Goal: Find specific page/section: Find specific page/section

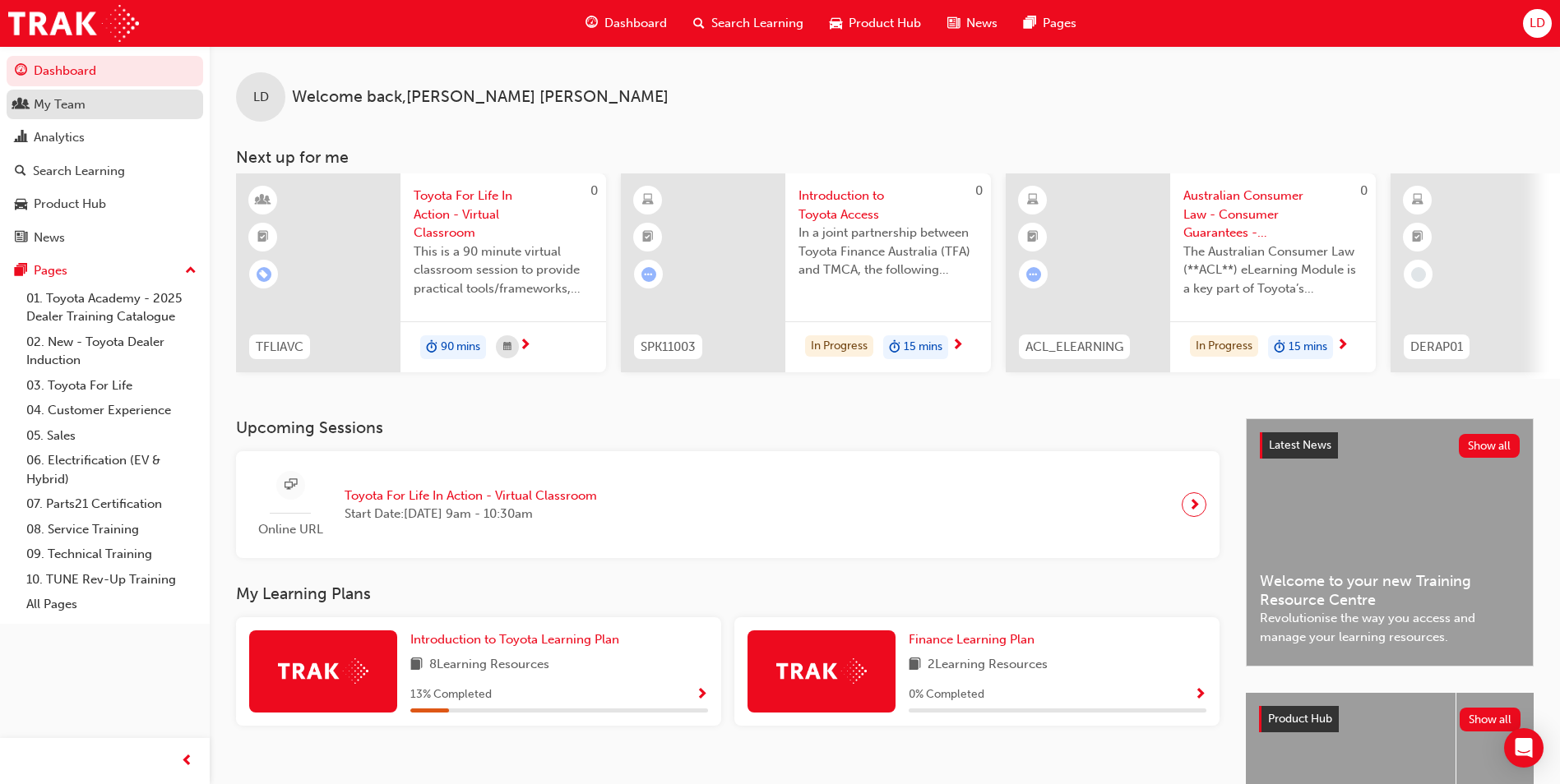
click at [64, 108] on div "My Team" at bounding box center [60, 105] width 52 height 19
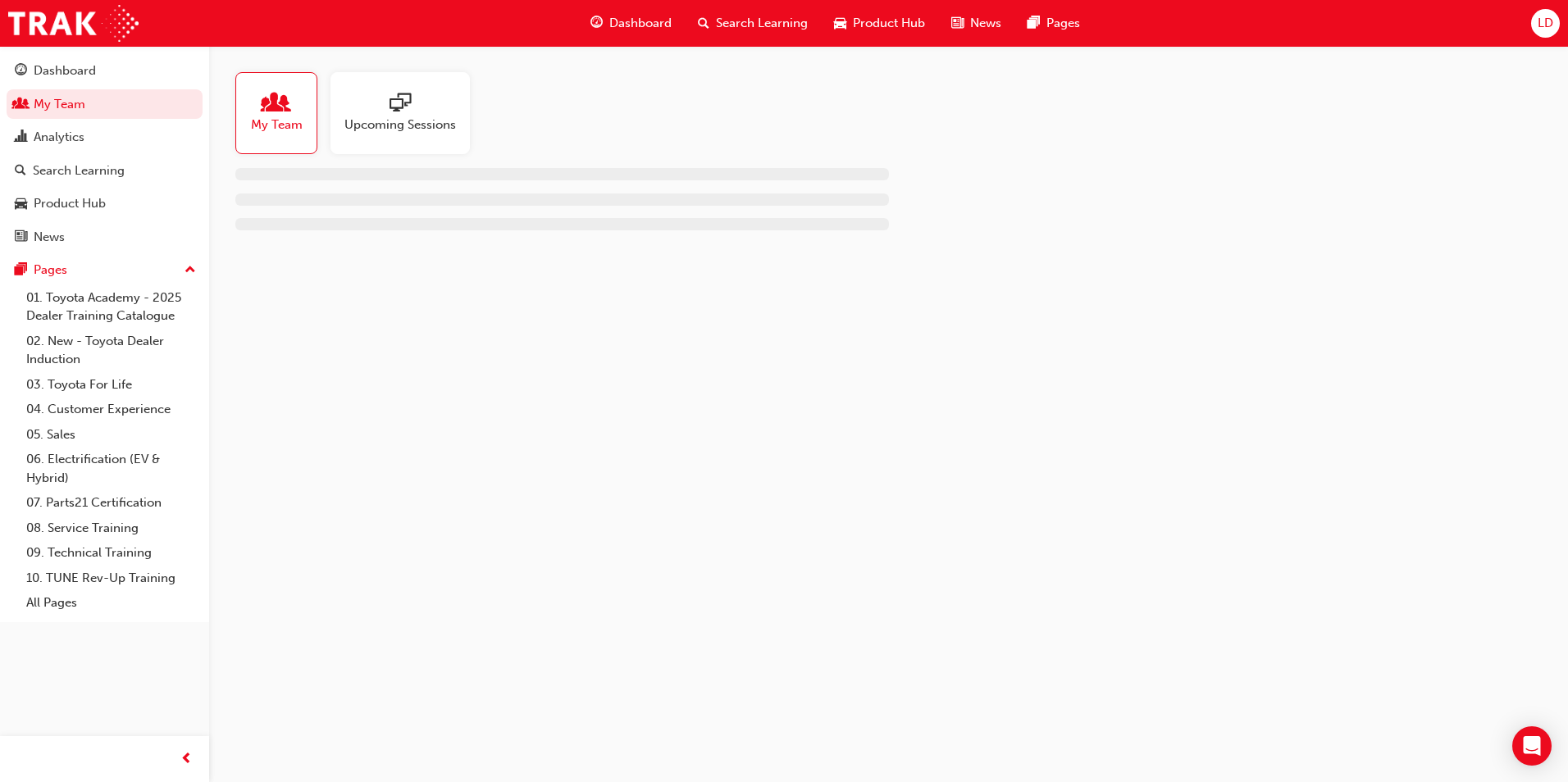
click at [277, 123] on span "My Team" at bounding box center [277, 125] width 52 height 19
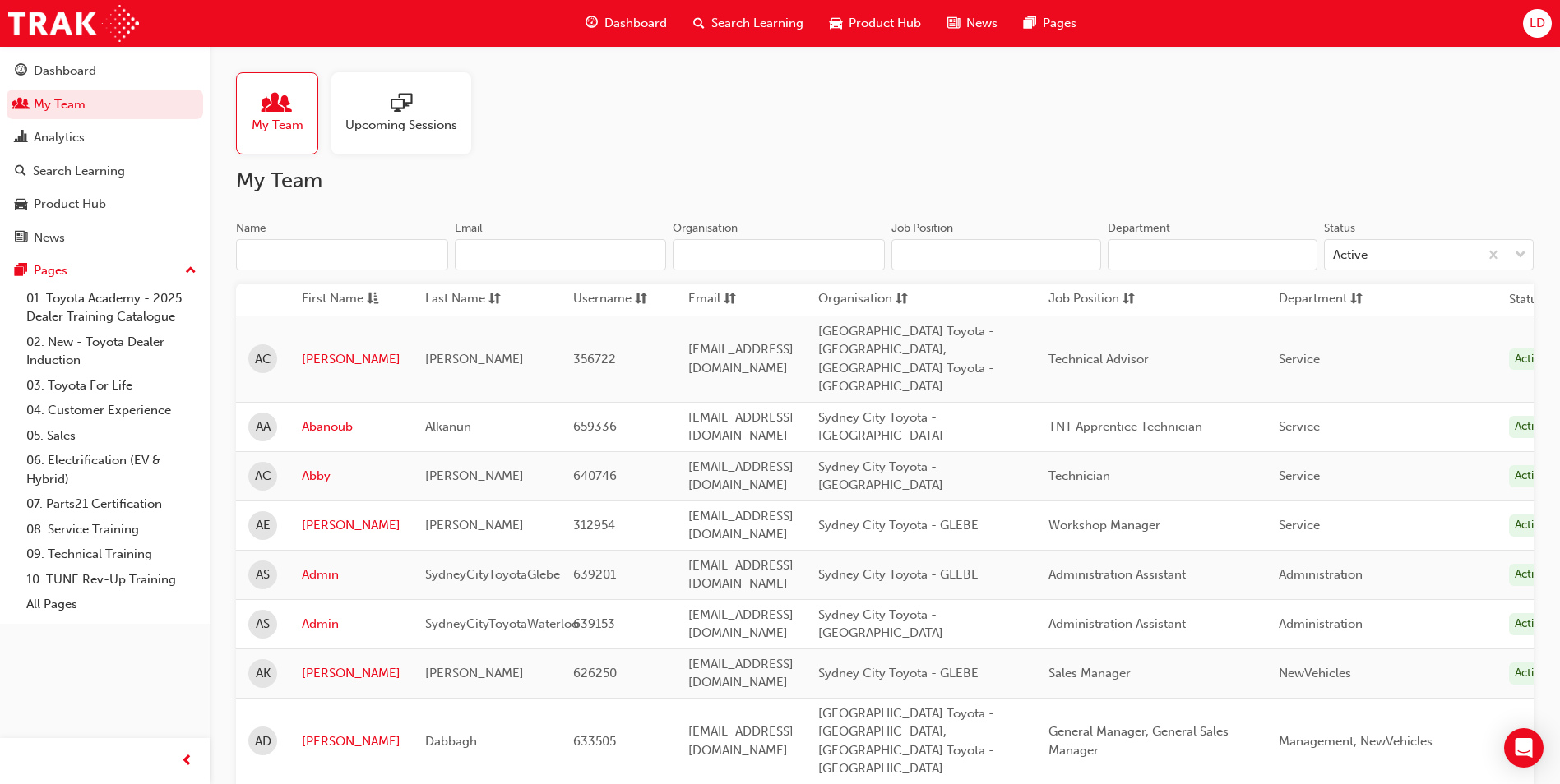
click at [907, 301] on span "sorting-icon" at bounding box center [901, 299] width 12 height 21
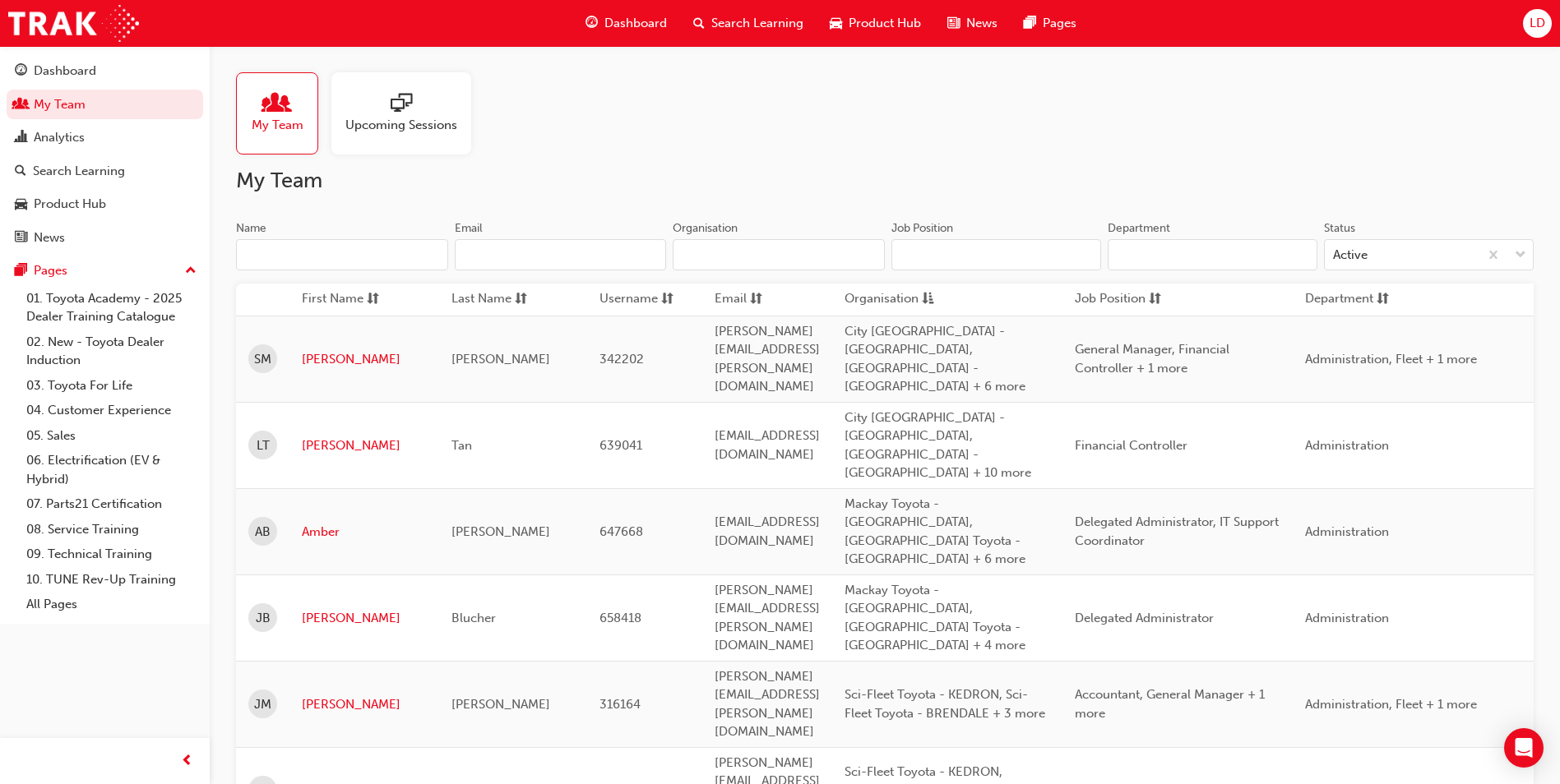
click at [934, 301] on span "asc-icon" at bounding box center [928, 299] width 12 height 21
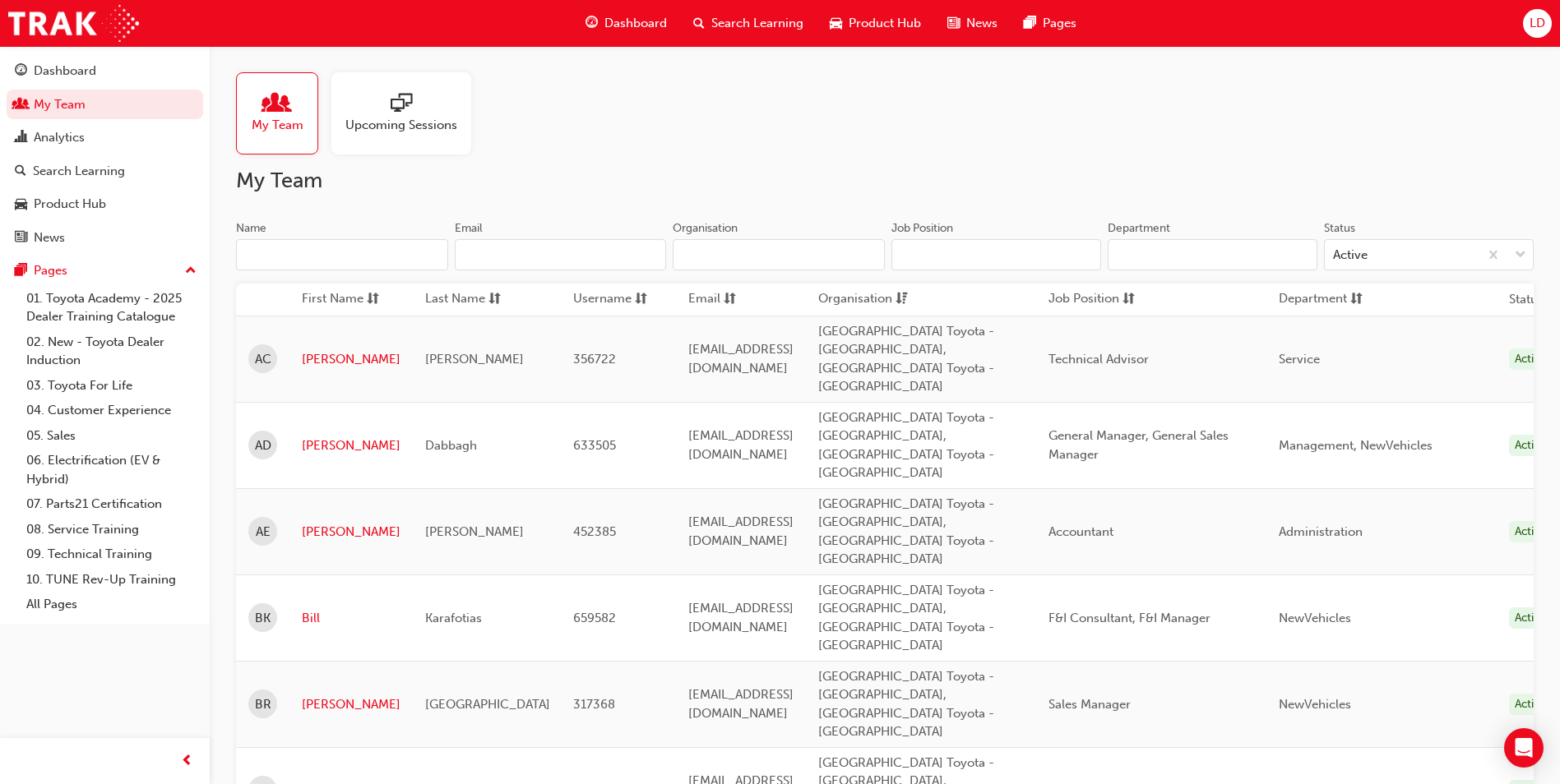
click at [349, 259] on input "Name" at bounding box center [342, 254] width 212 height 31
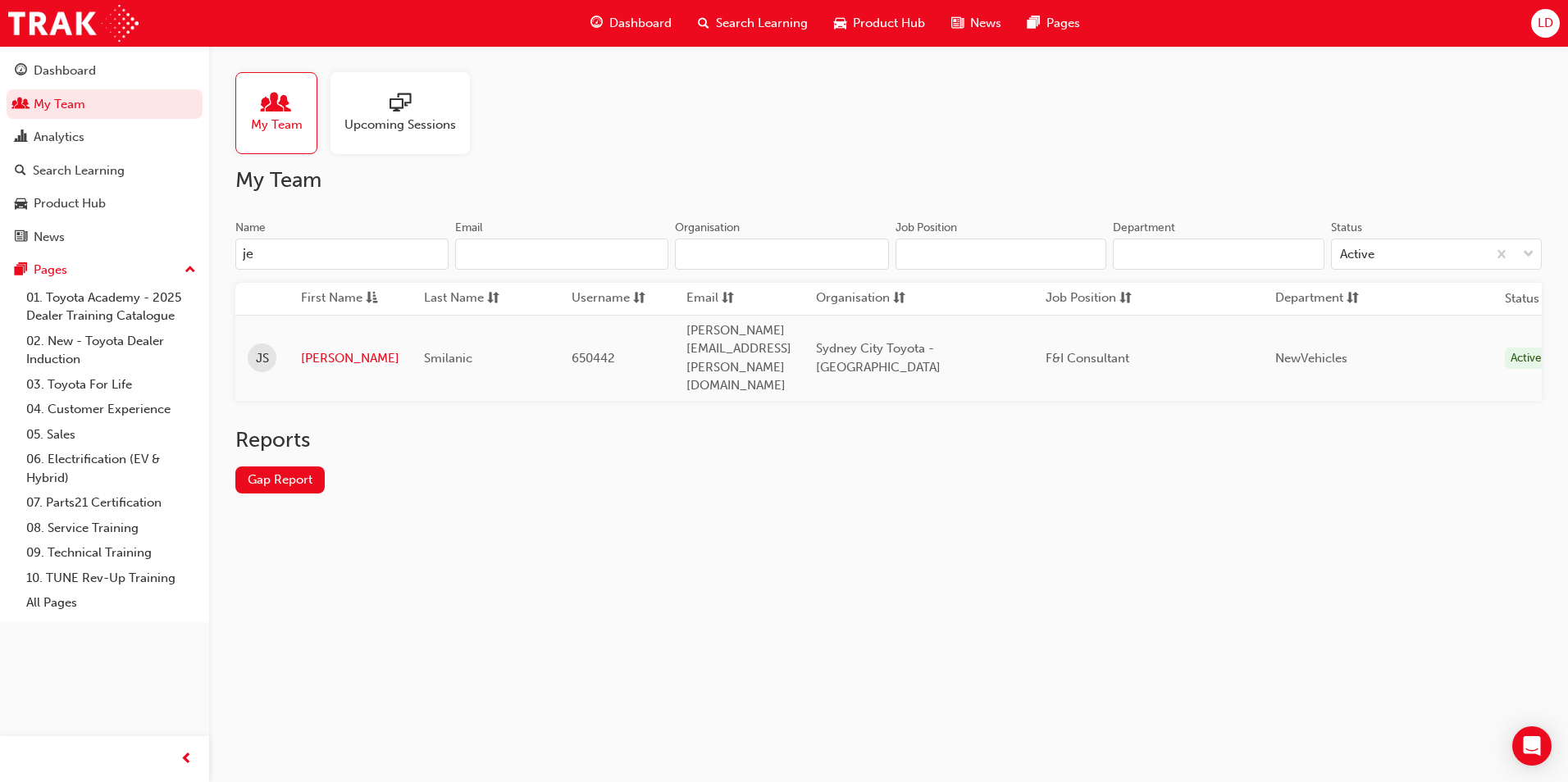
type input "j"
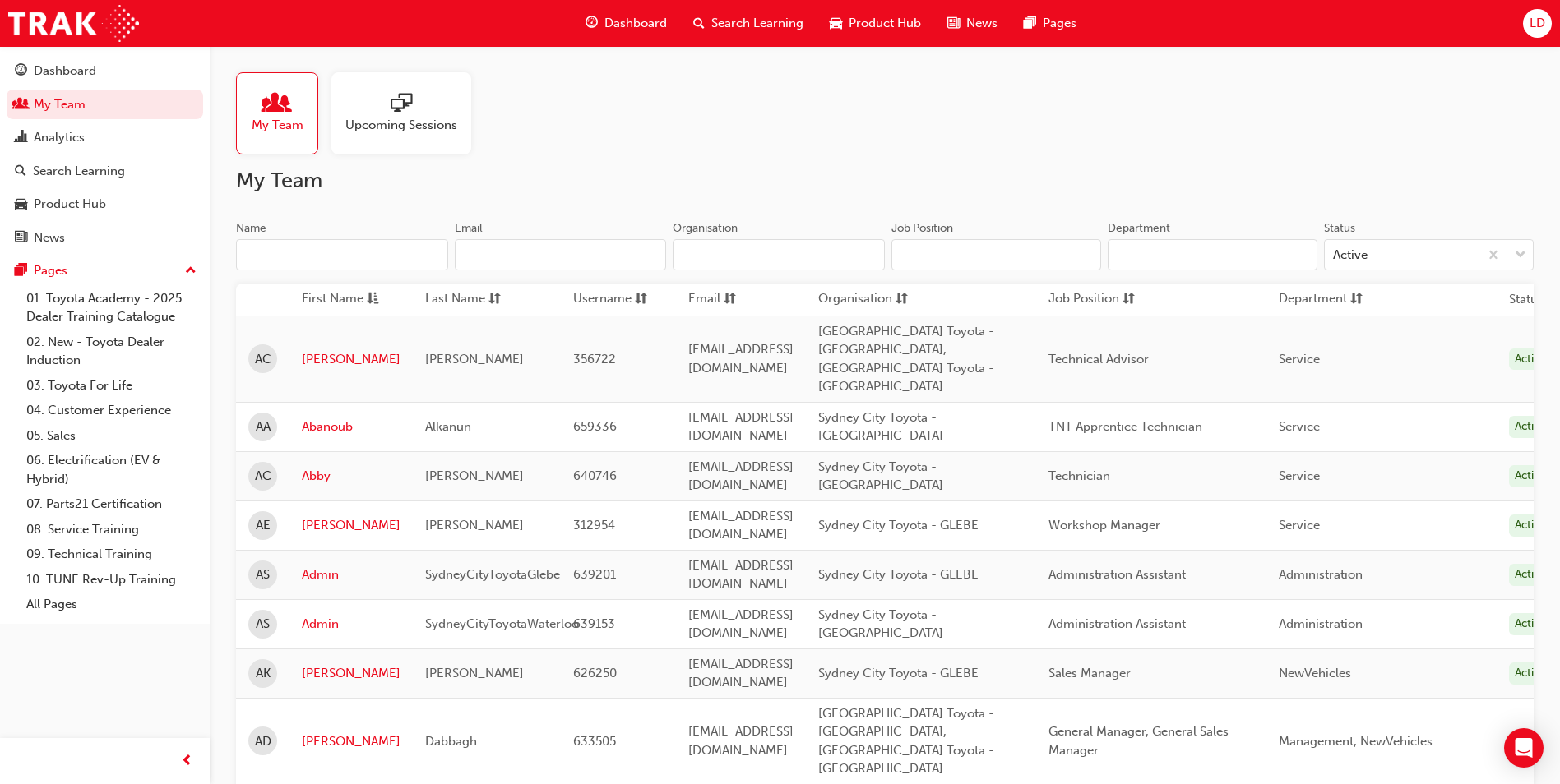
click at [1209, 249] on input "Department" at bounding box center [1212, 254] width 210 height 31
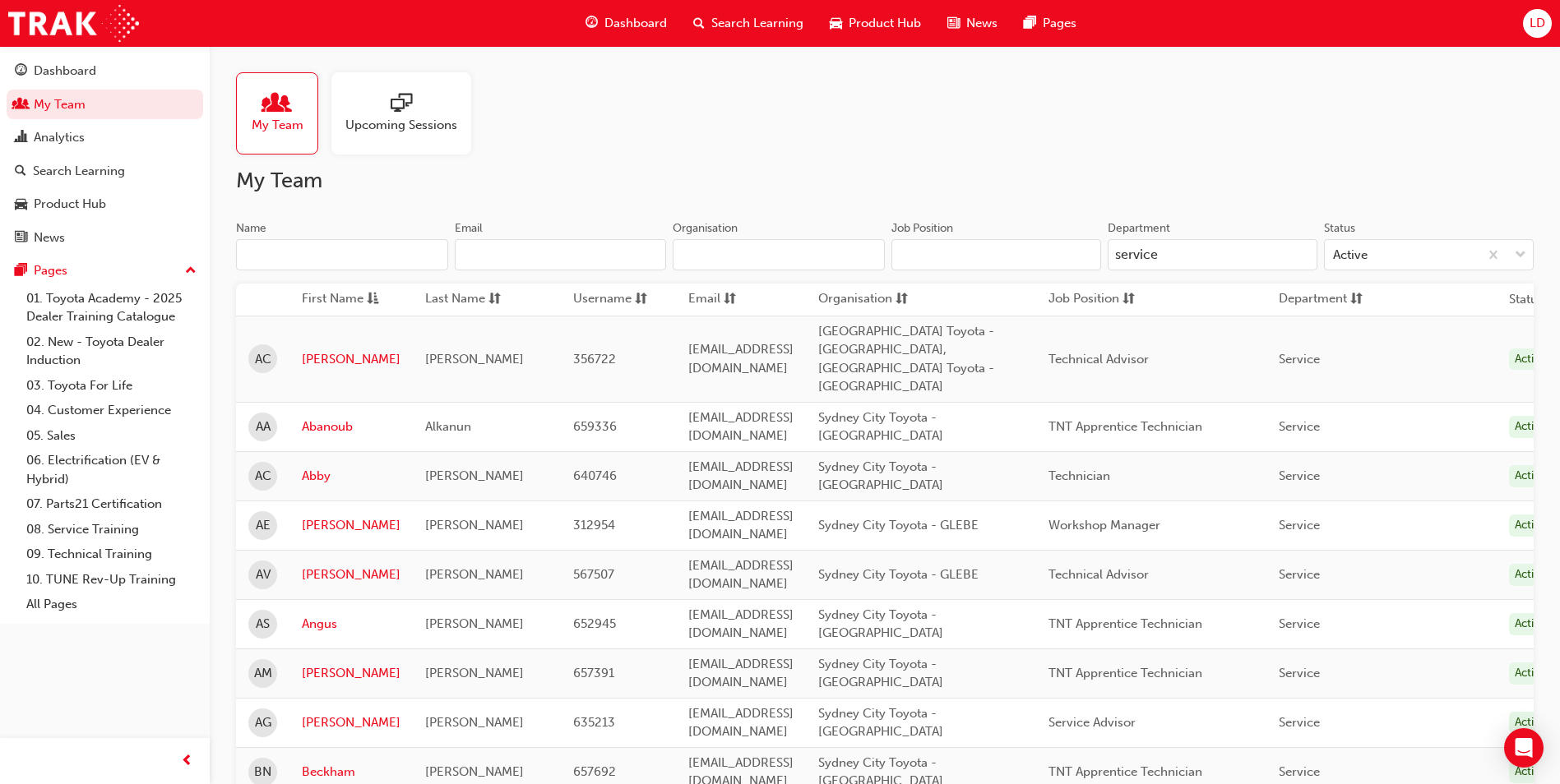
type input "services"
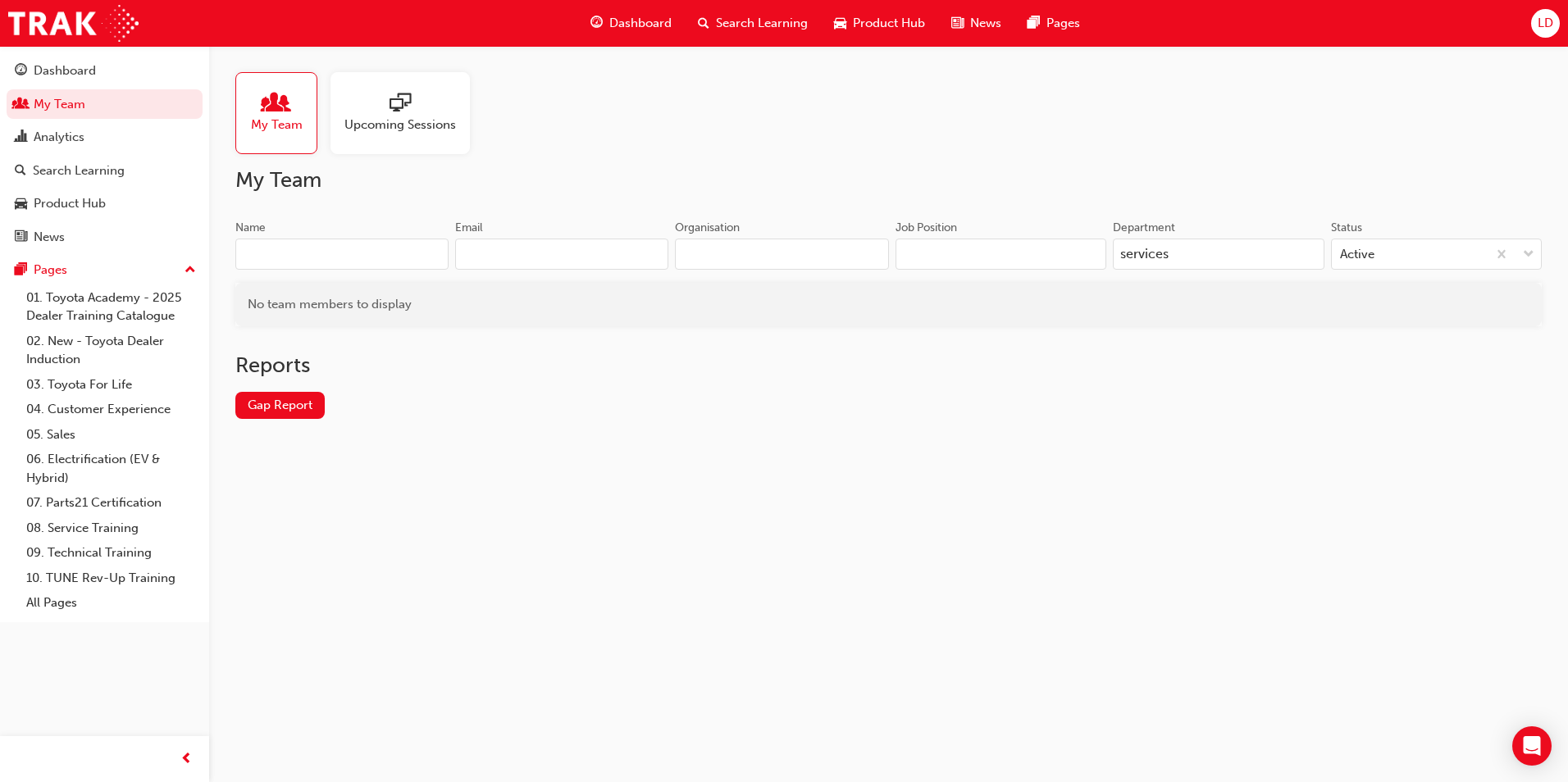
drag, startPoint x: 1204, startPoint y: 253, endPoint x: 951, endPoint y: 220, distance: 255.1
click at [958, 223] on div "Job Position Department services Status Active" at bounding box center [1215, 252] width 654 height 64
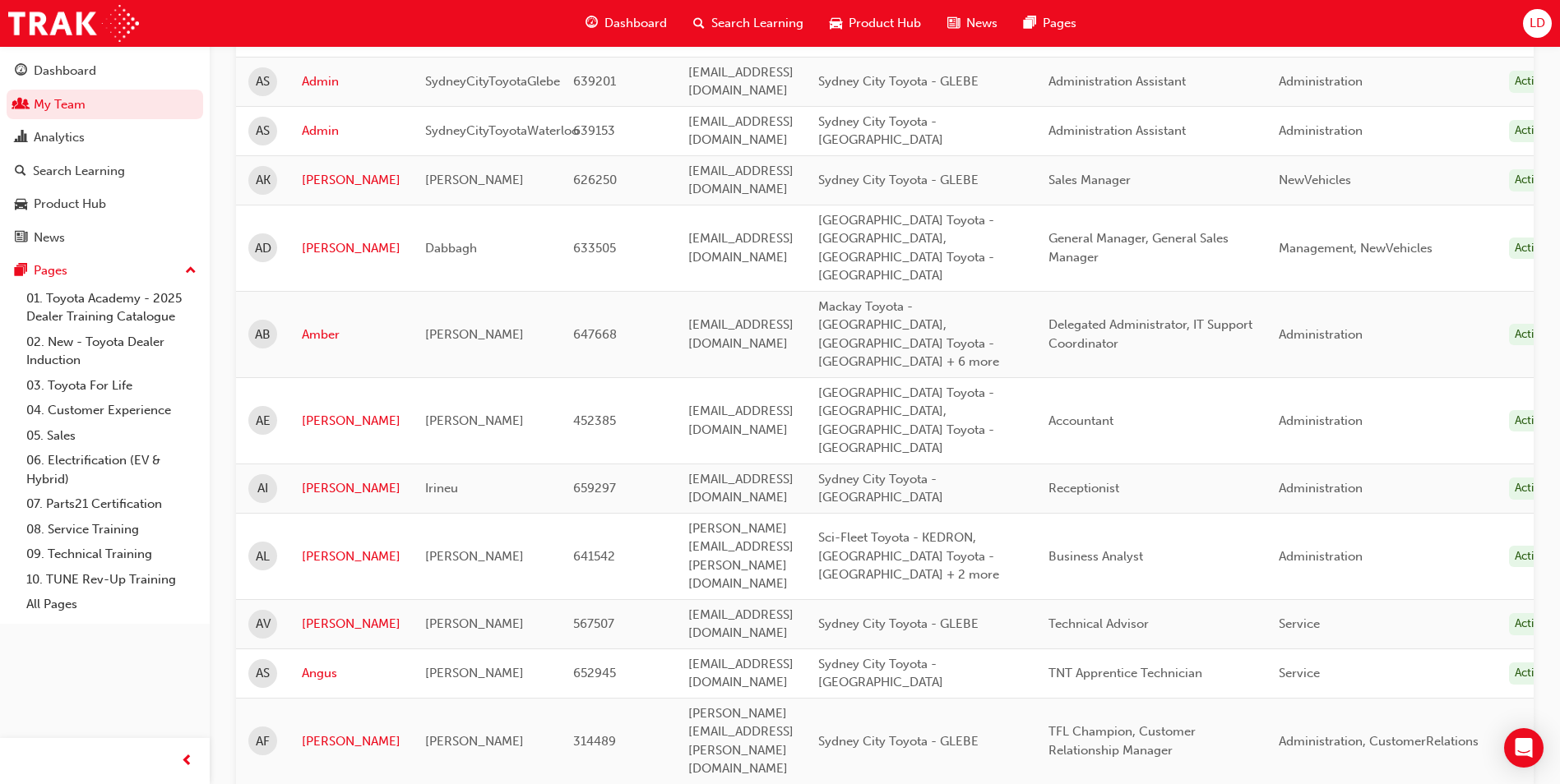
scroll to position [986, 0]
